Goal: Task Accomplishment & Management: Manage account settings

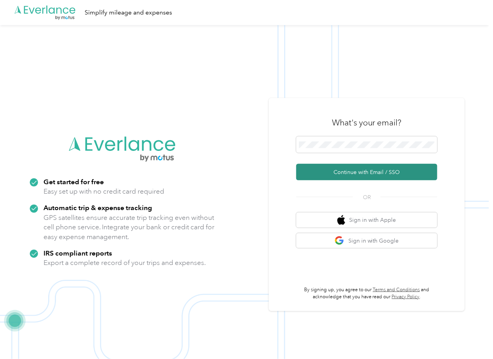
click at [325, 168] on button "Continue with Email / SSO" at bounding box center [366, 172] width 141 height 16
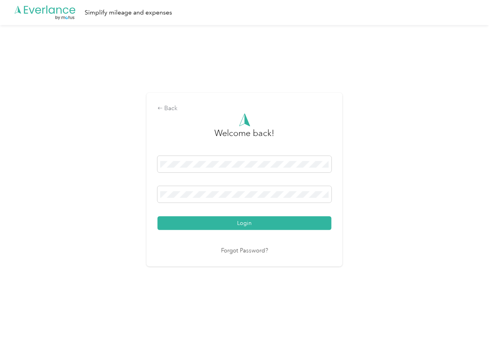
click at [180, 228] on button "Login" at bounding box center [244, 223] width 174 height 14
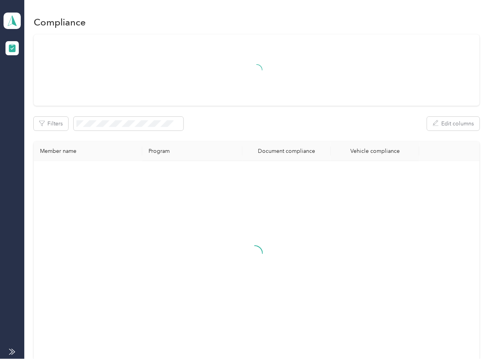
click at [323, 118] on div "Filters Edit columns" at bounding box center [256, 124] width 445 height 14
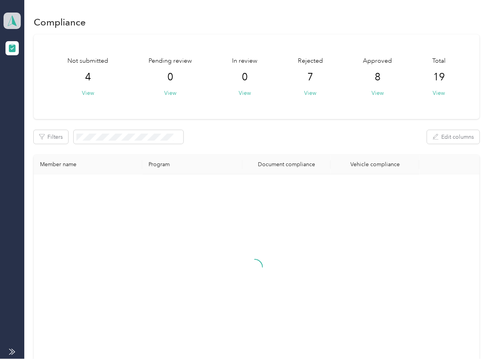
click at [16, 18] on icon at bounding box center [12, 20] width 12 height 11
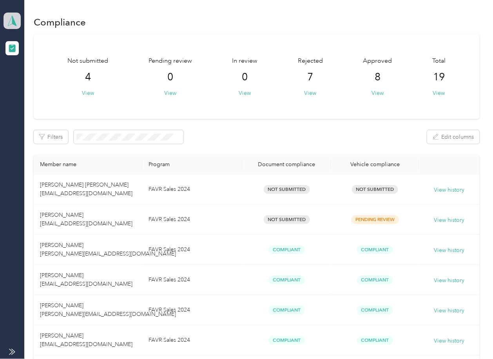
click at [9, 16] on icon at bounding box center [12, 20] width 12 height 11
click at [30, 81] on div "Log out" at bounding box center [25, 82] width 30 height 8
